Goal: Go to known website: Go to known website

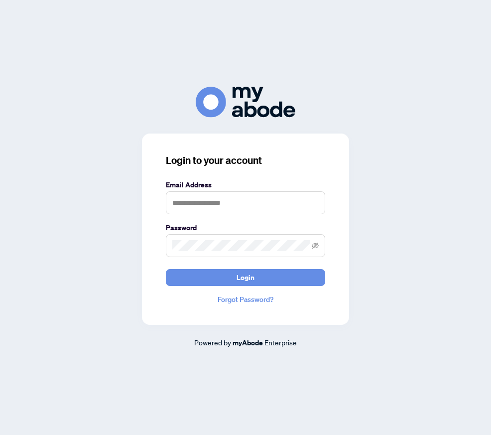
click at [433, 154] on div "Login to your account Email Address Password Login Forgot Password? Powered by …" at bounding box center [245, 217] width 475 height 261
